Goal: Information Seeking & Learning: Learn about a topic

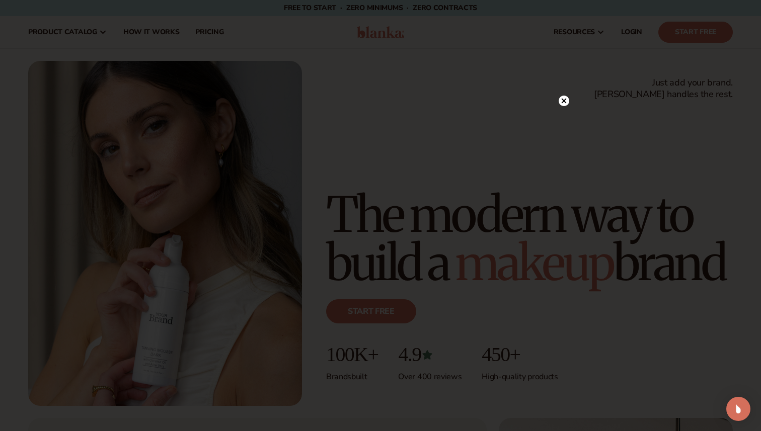
click at [560, 98] on circle at bounding box center [564, 101] width 11 height 11
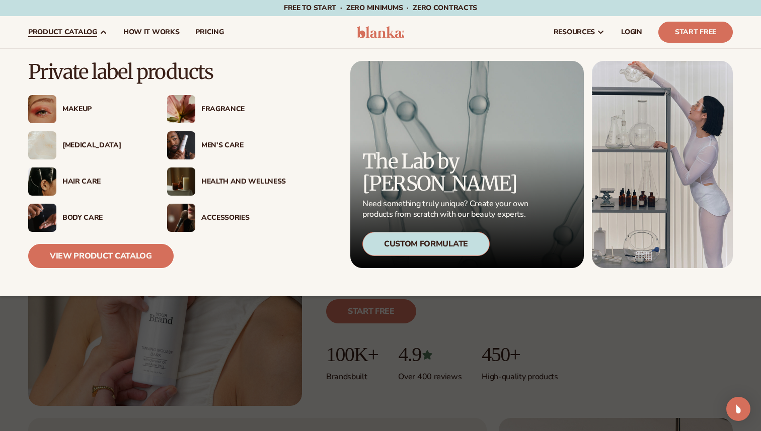
click at [222, 142] on div "Men’s Care" at bounding box center [243, 145] width 85 height 9
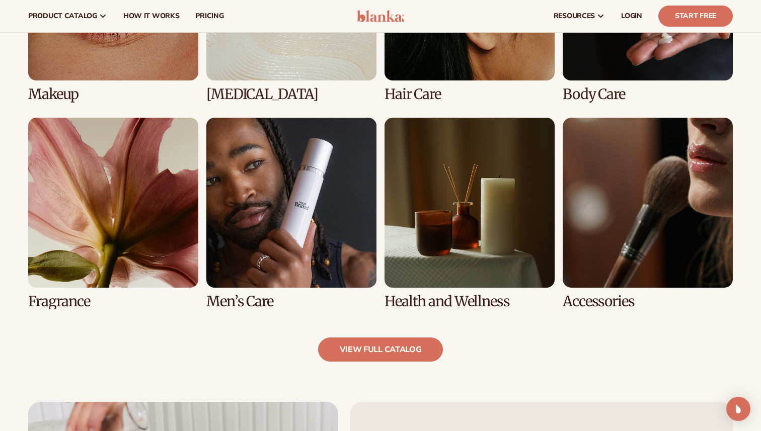
scroll to position [759, 0]
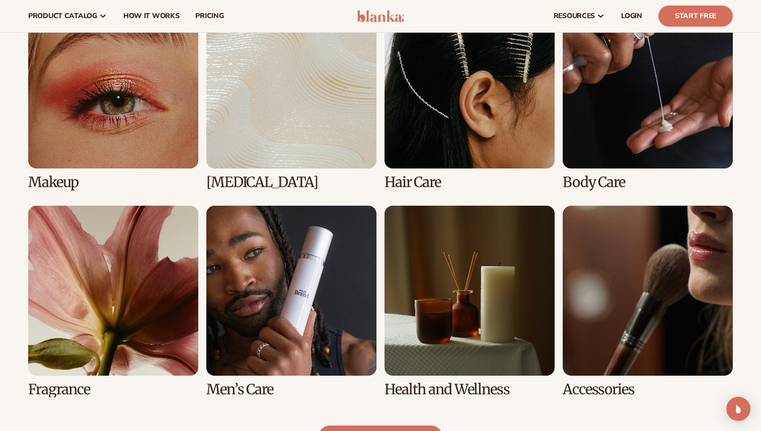
click at [620, 260] on link "8 / 8" at bounding box center [648, 302] width 170 height 192
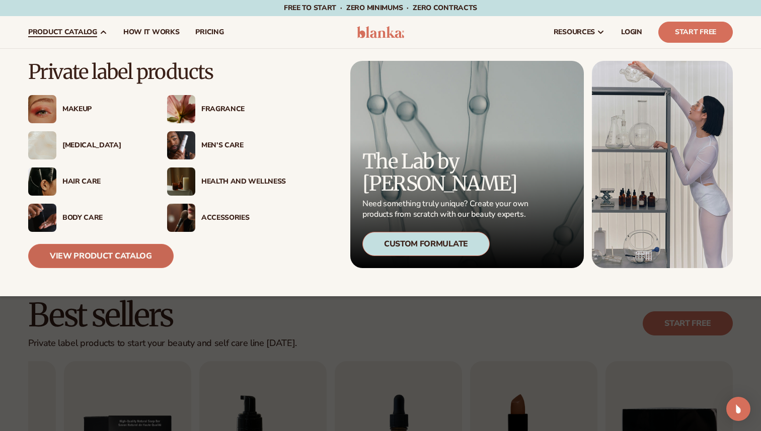
click at [105, 256] on link "View Product Catalog" at bounding box center [100, 256] width 145 height 24
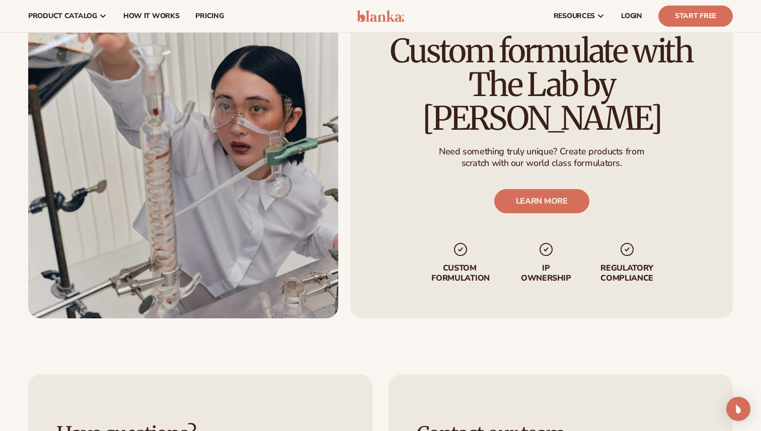
scroll to position [1097, 0]
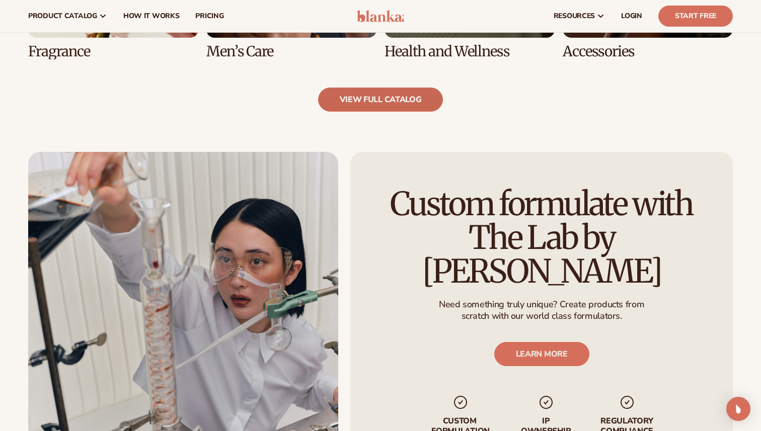
click at [353, 97] on link "view full catalog" at bounding box center [380, 100] width 125 height 24
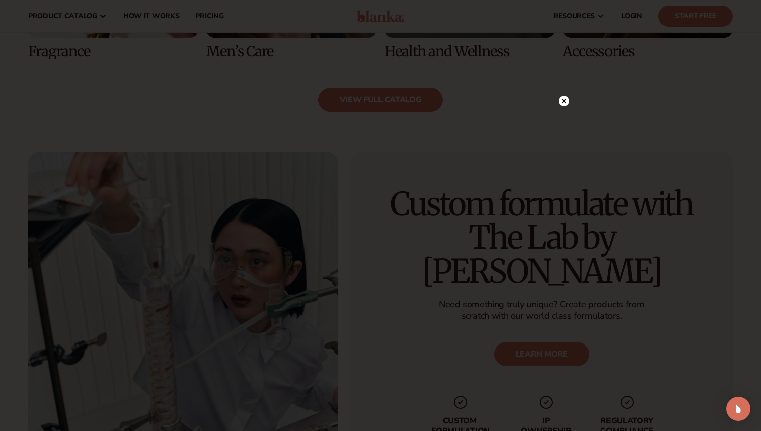
click at [565, 99] on icon at bounding box center [564, 101] width 5 height 5
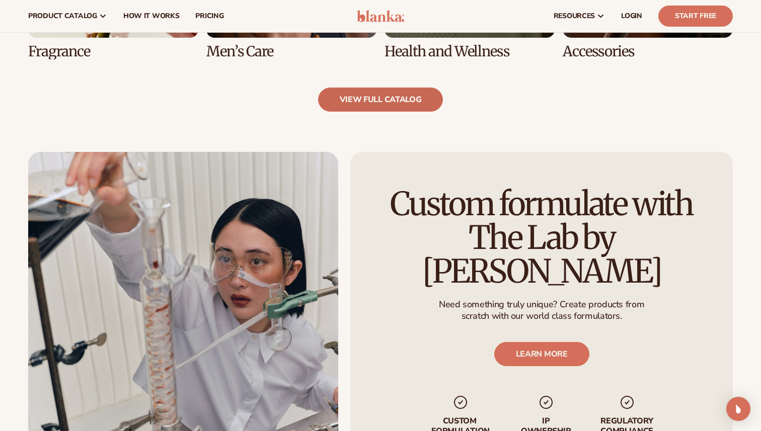
click at [403, 104] on link "view full catalog" at bounding box center [380, 100] width 125 height 24
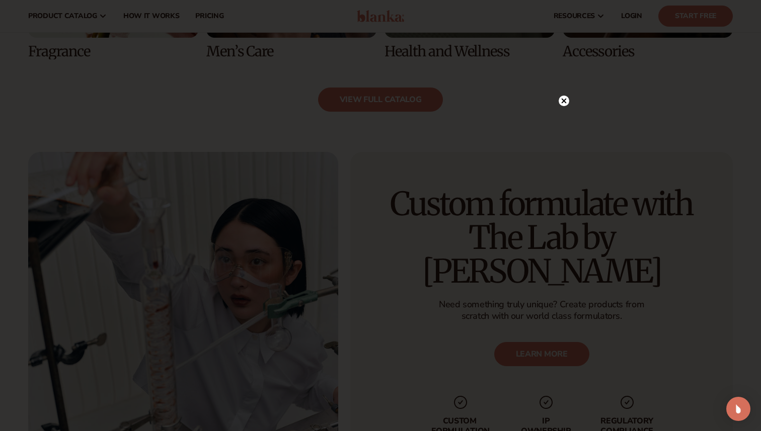
click at [566, 103] on icon at bounding box center [564, 101] width 5 height 5
